Goal: Check status: Check status

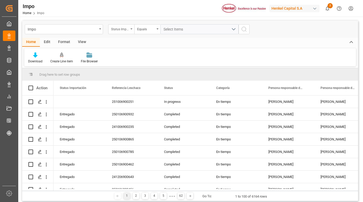
click at [129, 29] on div "Status Importación" at bounding box center [121, 29] width 26 height 10
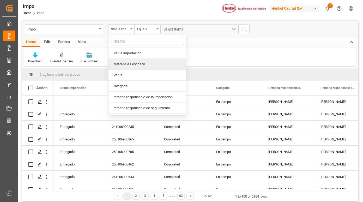
click at [131, 65] on div "Referencia Leschaco" at bounding box center [147, 64] width 78 height 11
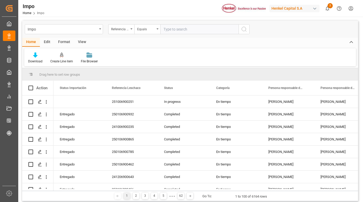
click at [185, 29] on input "text" at bounding box center [199, 29] width 78 height 10
type input "251006900251"
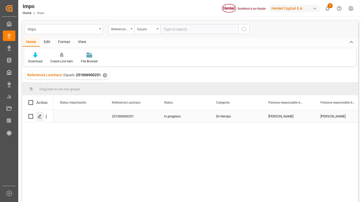
click at [40, 118] on icon "Press SPACE to select this row." at bounding box center [40, 116] width 4 height 4
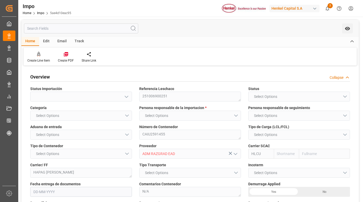
type input "Hapag [PERSON_NAME]"
type input "Hapag Lloyd Aktiengesellschaft"
type input "1"
type input "0"
type input "10"
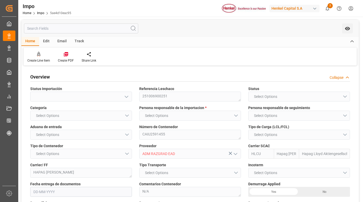
type input "[DATE]"
click at [77, 41] on div "Track" at bounding box center [79, 41] width 17 height 9
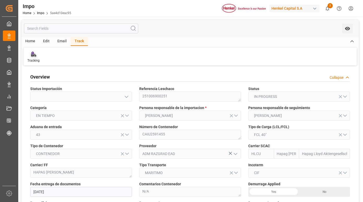
click at [33, 56] on icon at bounding box center [33, 55] width 5 height 4
